Goal: Information Seeking & Learning: Check status

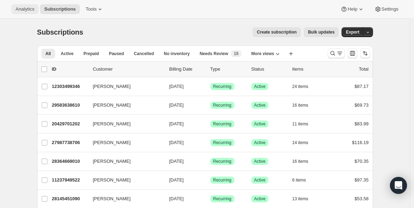
click at [19, 11] on span "Analytics" at bounding box center [25, 9] width 19 height 6
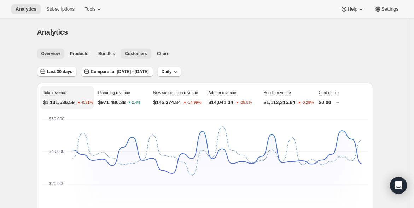
click at [133, 54] on span "Customers" at bounding box center [136, 54] width 22 height 6
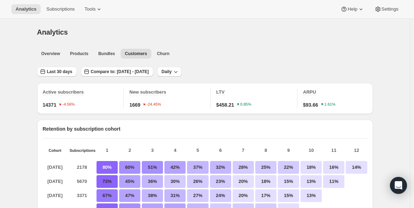
click at [57, 105] on span "14371" at bounding box center [50, 104] width 14 height 7
drag, startPoint x: 58, startPoint y: 105, endPoint x: 44, endPoint y: 104, distance: 13.8
click at [44, 104] on div "Active subscribers 14371 -4.56% New subscribers 1669 -24.45% LTV $458.21 0.85% …" at bounding box center [205, 98] width 336 height 31
copy span "14371"
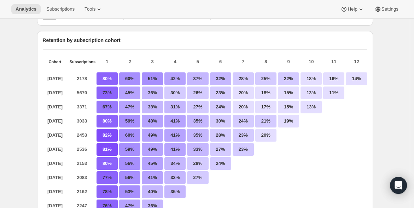
scroll to position [78, 0]
